Goal: Task Accomplishment & Management: Complete application form

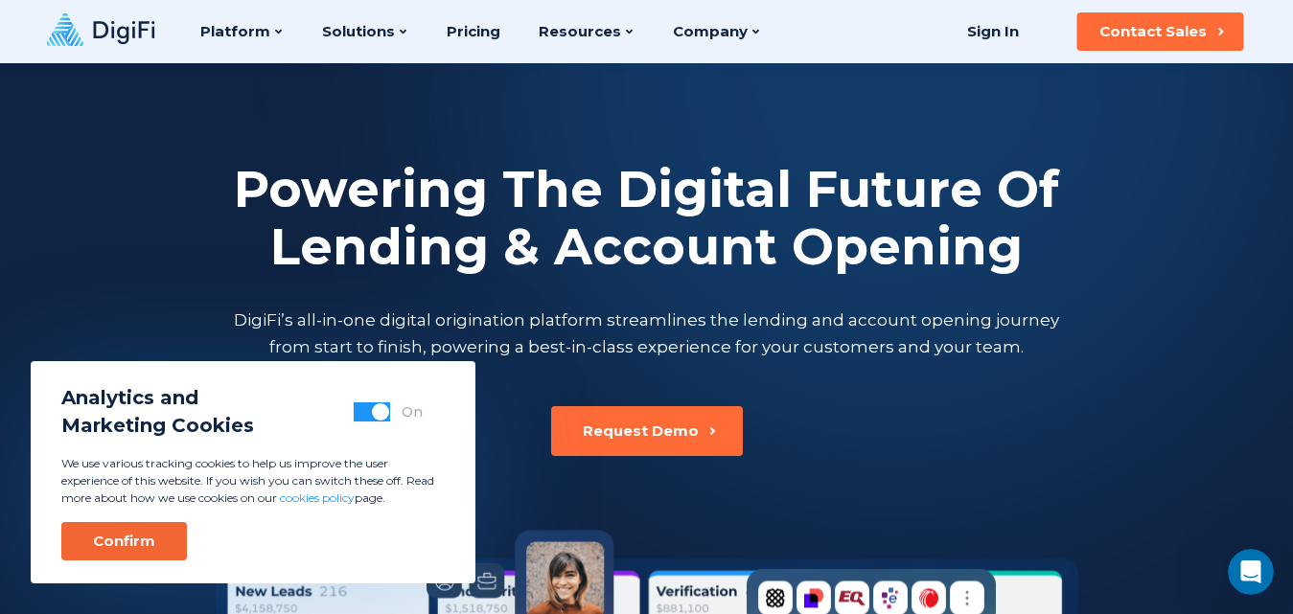
click at [112, 539] on div "Confirm" at bounding box center [124, 541] width 62 height 19
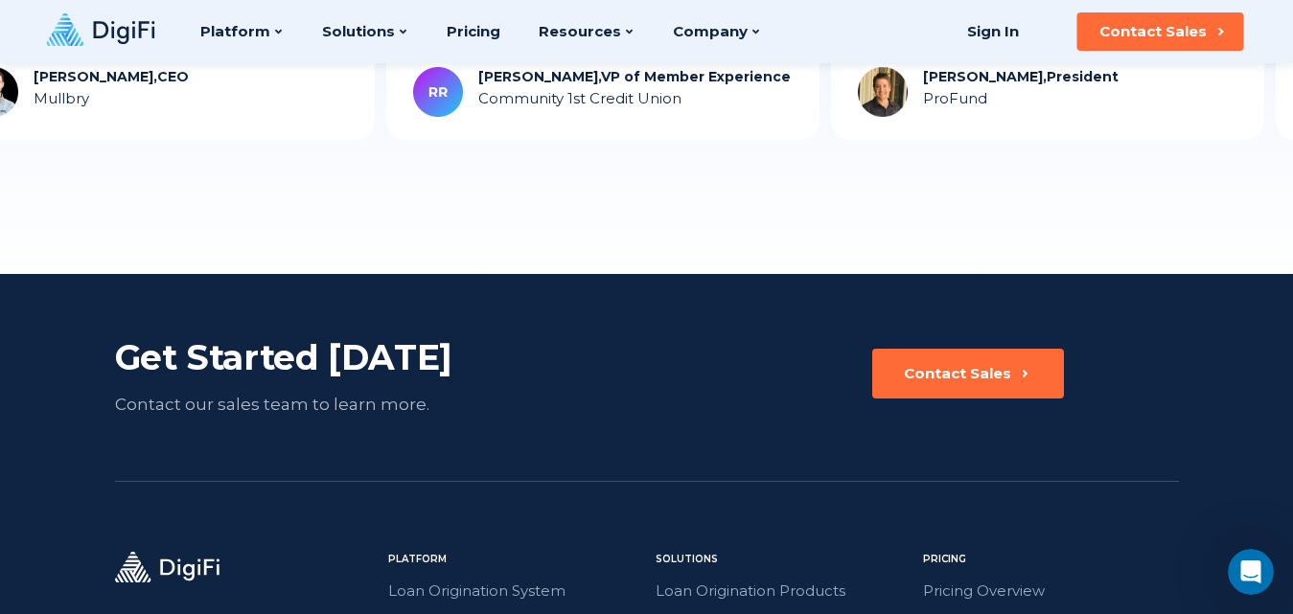
scroll to position [5123, 0]
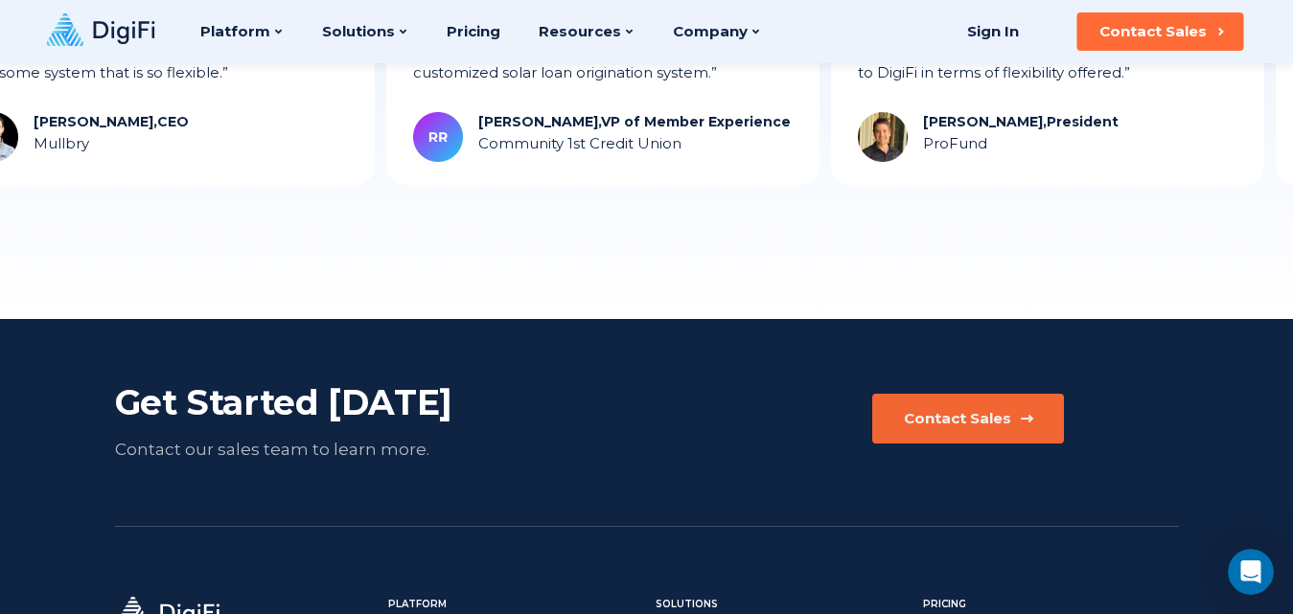
click at [1031, 403] on button "Contact Sales" at bounding box center [968, 419] width 192 height 50
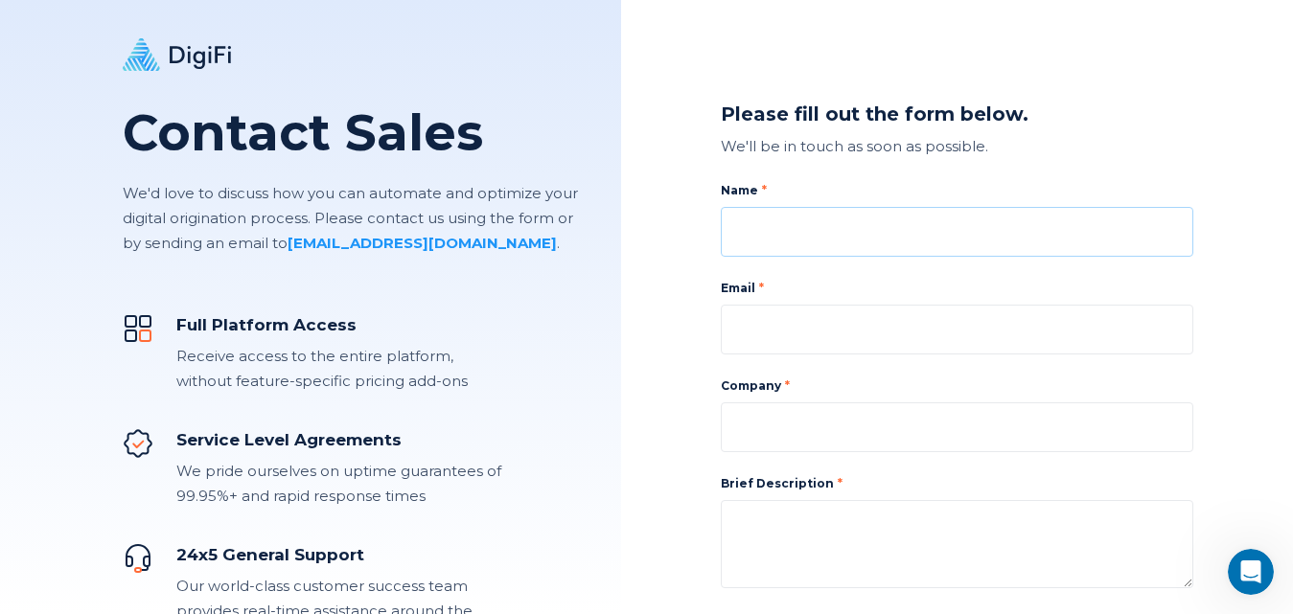
drag, startPoint x: 797, startPoint y: 222, endPoint x: 769, endPoint y: 245, distance: 36.8
click at [797, 225] on input at bounding box center [957, 232] width 472 height 50
type input "[PERSON_NAME]"
type input "[PERSON_NAME][EMAIL_ADDRESS][DOMAIN_NAME]"
type input "Prime Data Services"
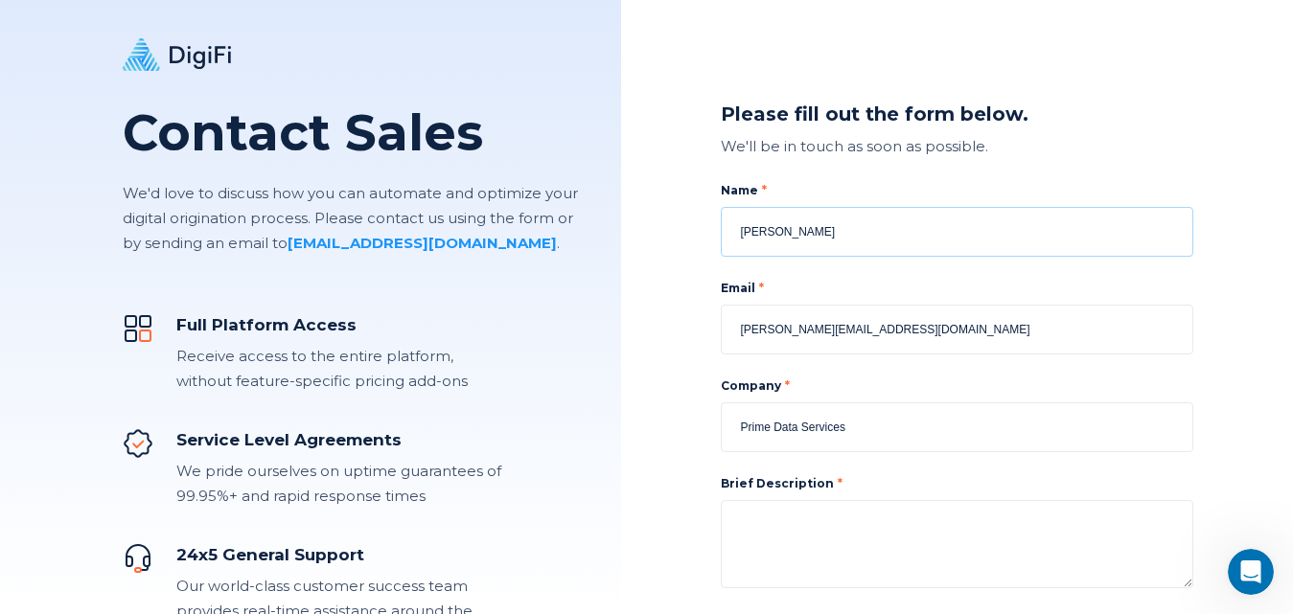
scroll to position [192, 0]
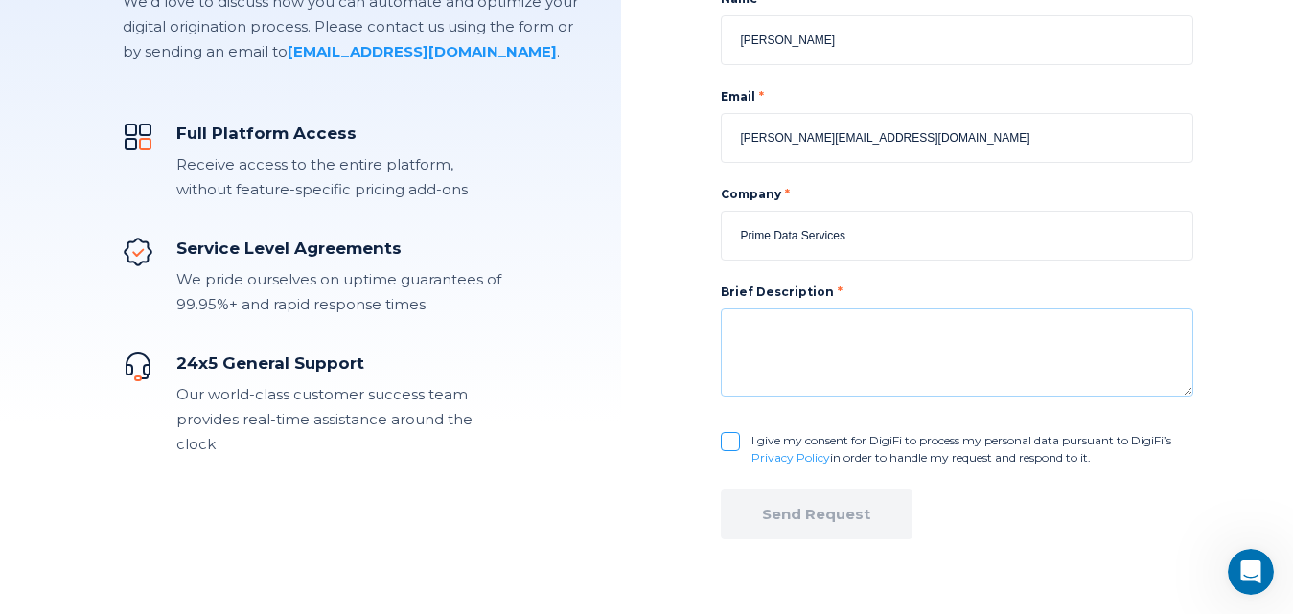
click at [793, 319] on textarea at bounding box center [957, 353] width 472 height 88
click at [776, 387] on textarea at bounding box center [957, 353] width 472 height 88
paste textarea "Hi, In the high-stakes world of finance, speed, accuracy, and trust define winn…"
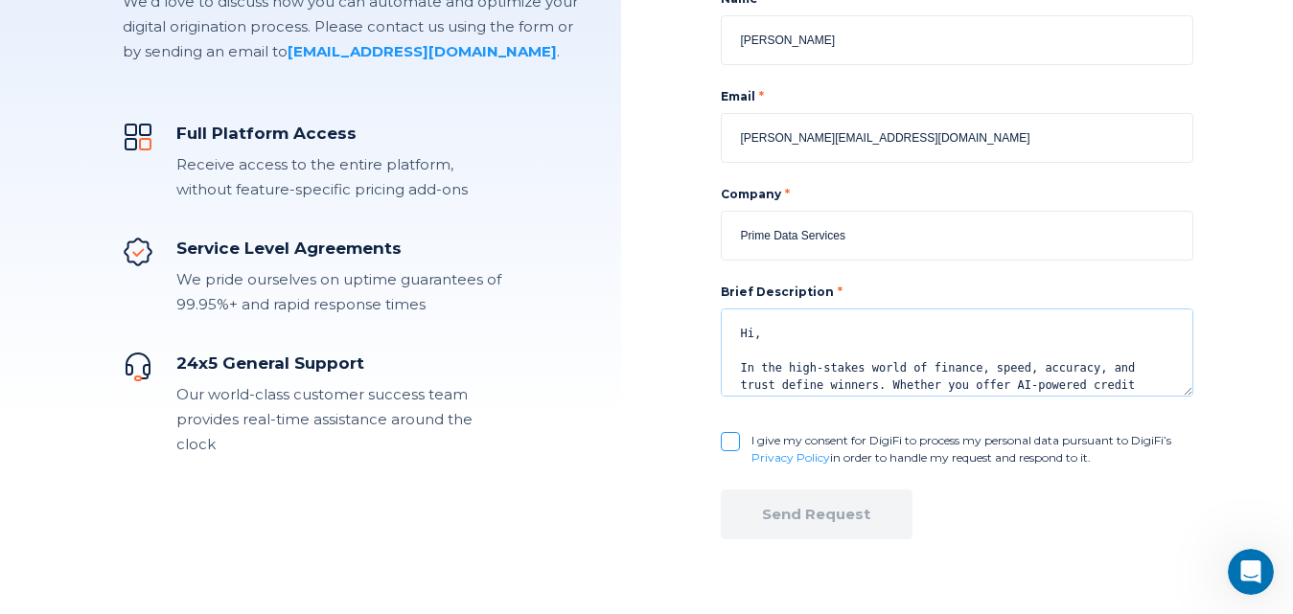
scroll to position [410, 0]
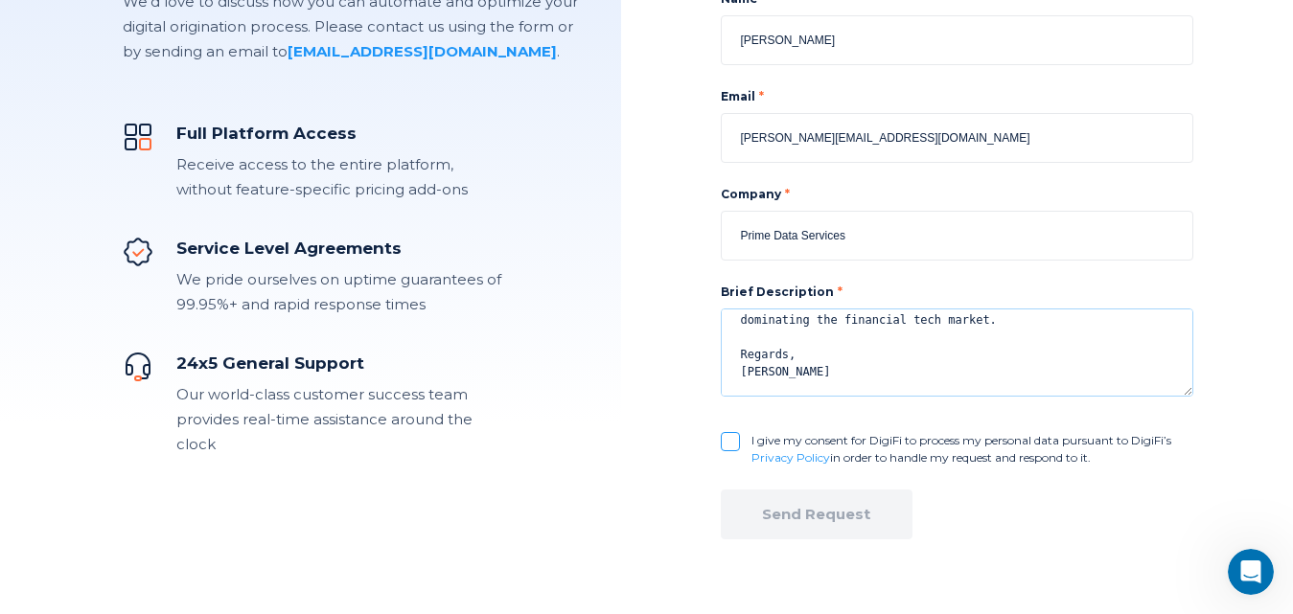
type textarea "Hi, In the high-stakes world of finance, speed, accuracy, and trust define winn…"
drag, startPoint x: 724, startPoint y: 438, endPoint x: 772, endPoint y: 529, distance: 102.9
click at [722, 440] on input "I give my consent for DigiFi to process my personal data pursuant to DigiFi’s P…" at bounding box center [730, 441] width 19 height 19
checkbox input "true"
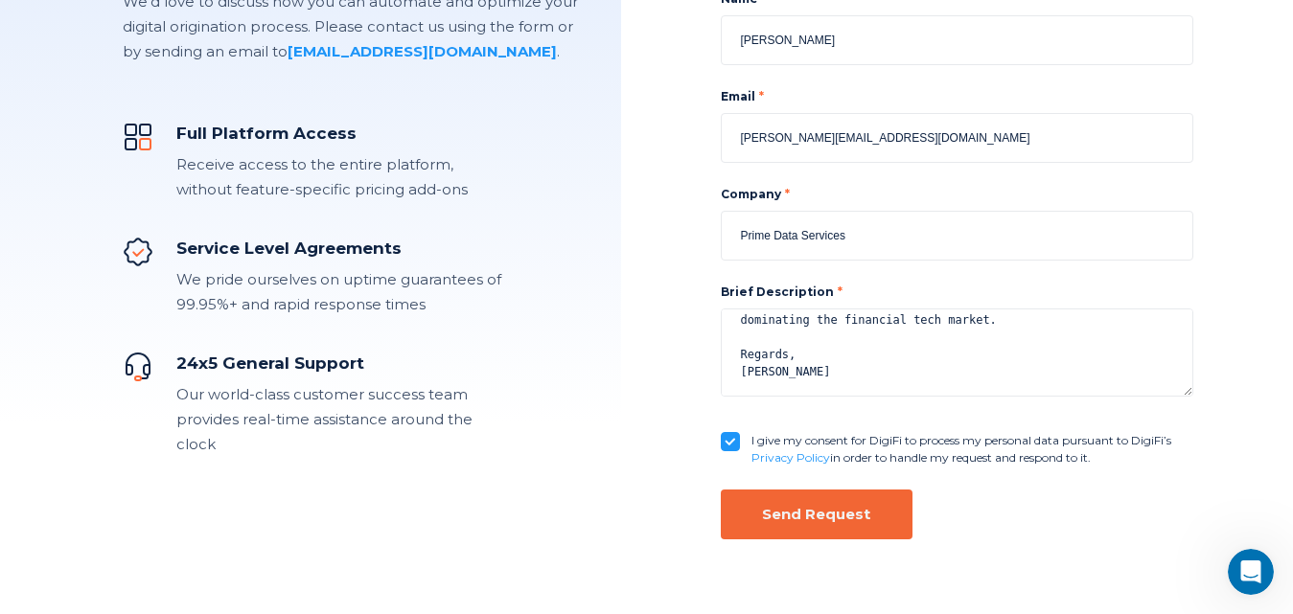
drag, startPoint x: 812, startPoint y: 523, endPoint x: 553, endPoint y: 532, distance: 258.9
click at [808, 523] on div "Send Request" at bounding box center [816, 514] width 108 height 19
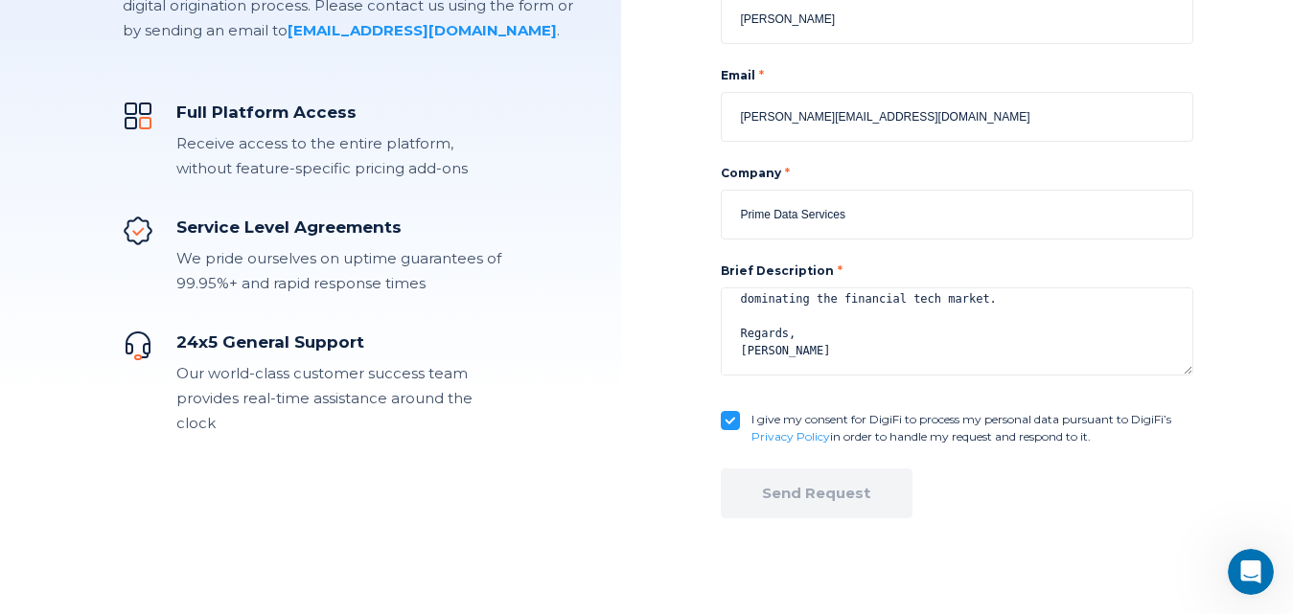
scroll to position [218, 0]
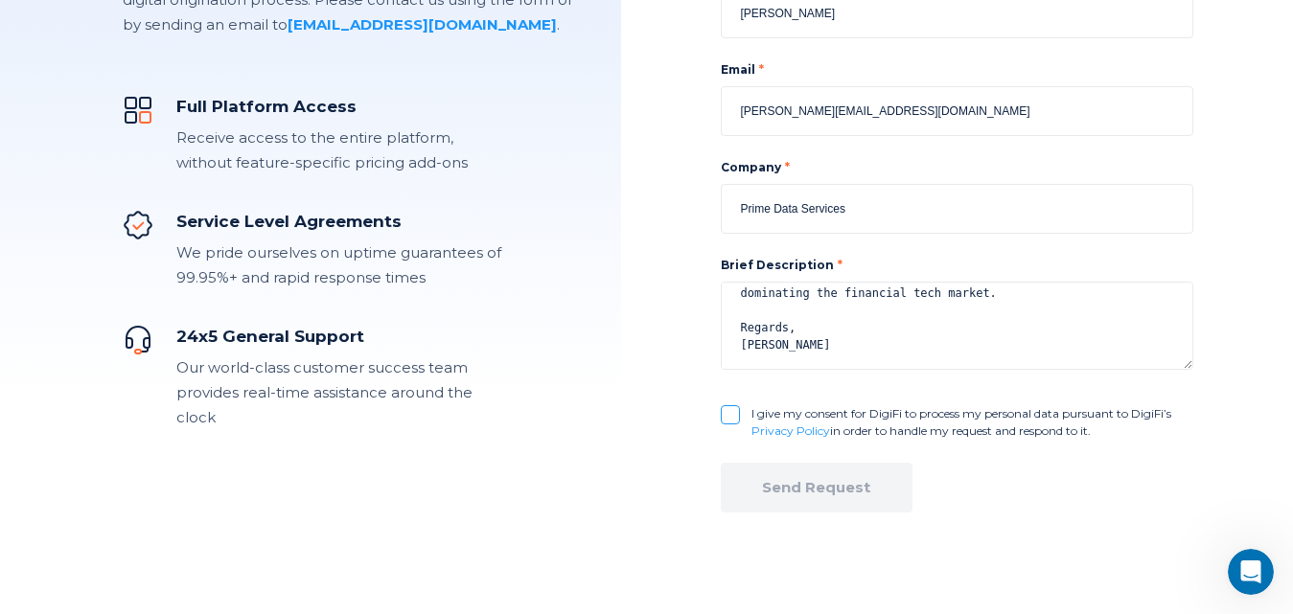
checkbox input "false"
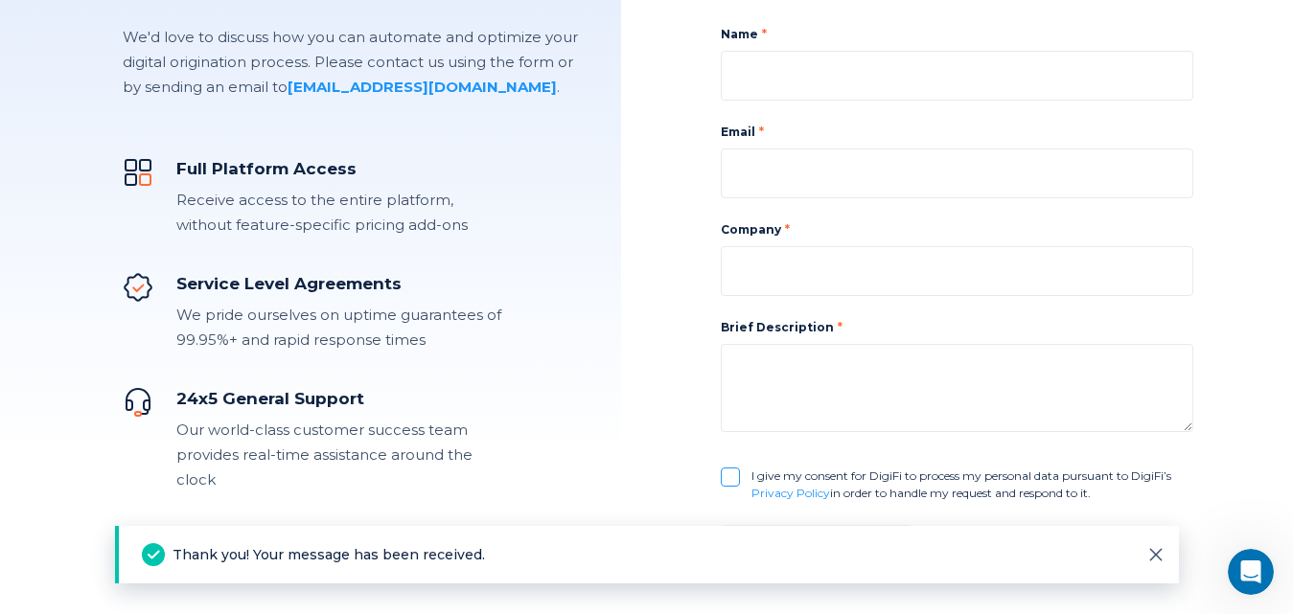
scroll to position [123, 0]
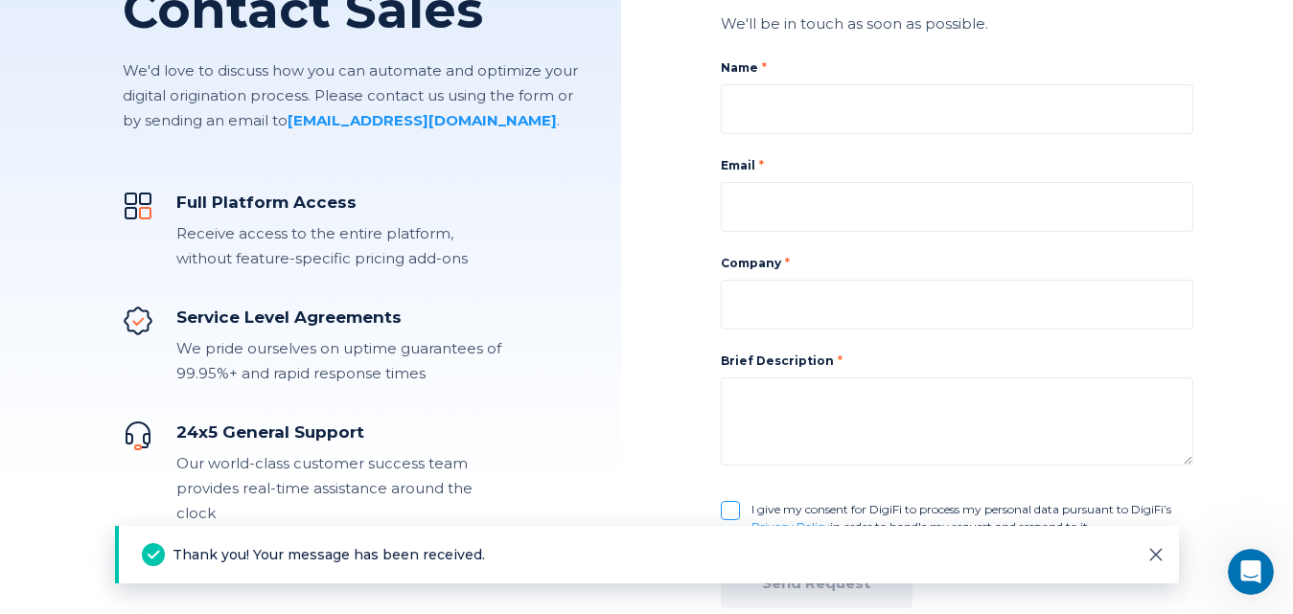
click at [350, 117] on link "[EMAIL_ADDRESS][DOMAIN_NAME]" at bounding box center [421, 120] width 269 height 18
